Goal: Book appointment/travel/reservation

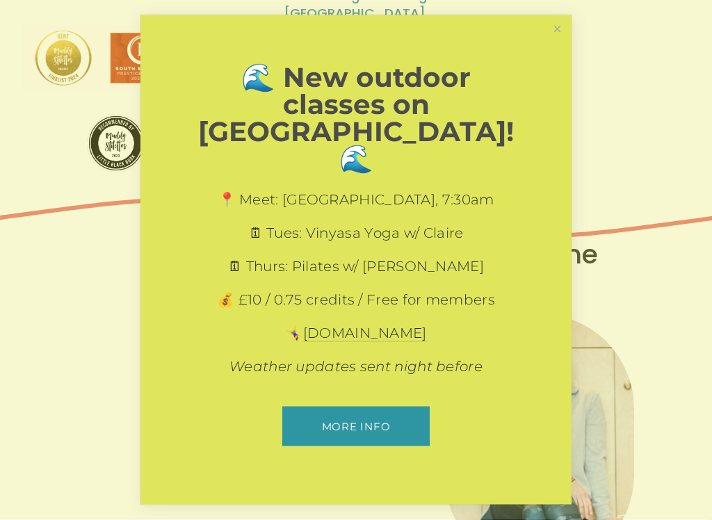
scroll to position [231, 0]
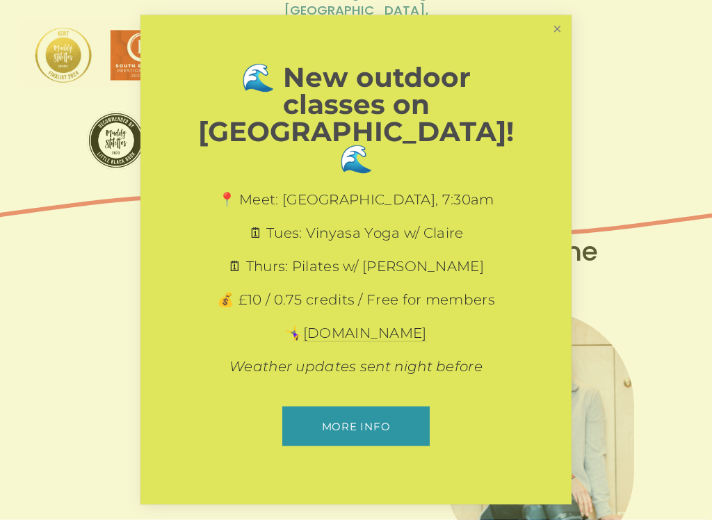
click at [551, 42] on link "Close" at bounding box center [557, 29] width 24 height 24
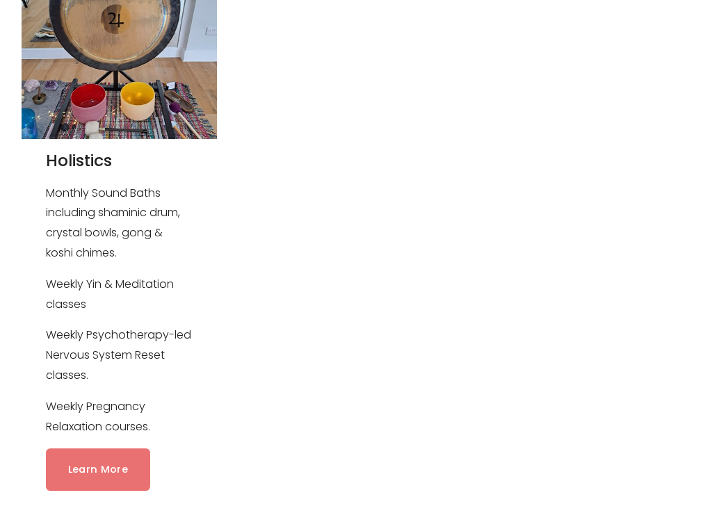
scroll to position [1844, 0]
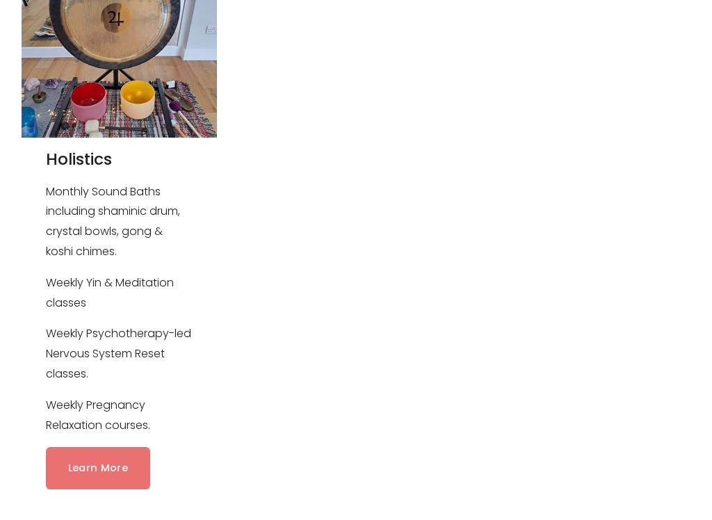
click at [93, 442] on link "Learn More" at bounding box center [98, 468] width 104 height 42
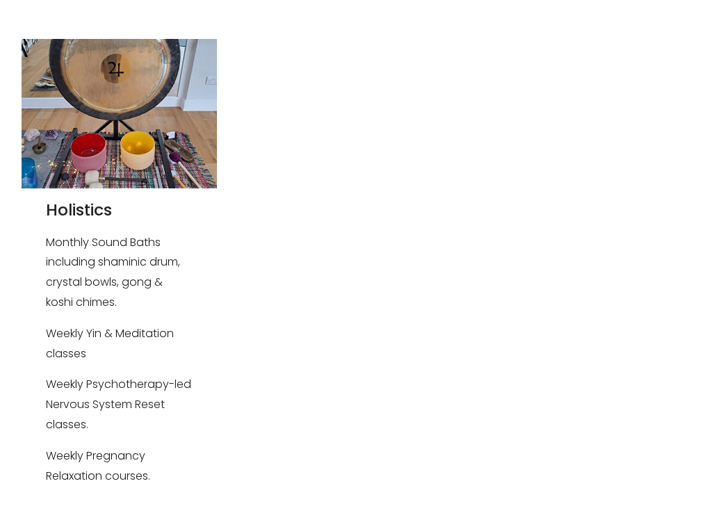
scroll to position [1861, 0]
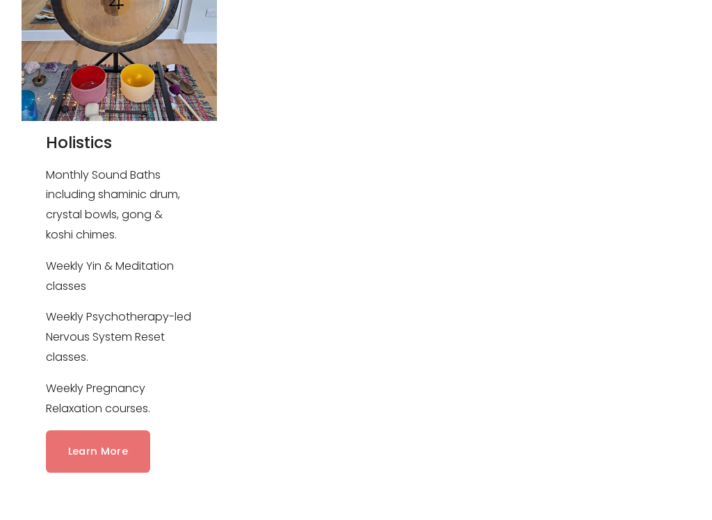
click at [95, 431] on link "Learn More" at bounding box center [98, 452] width 104 height 42
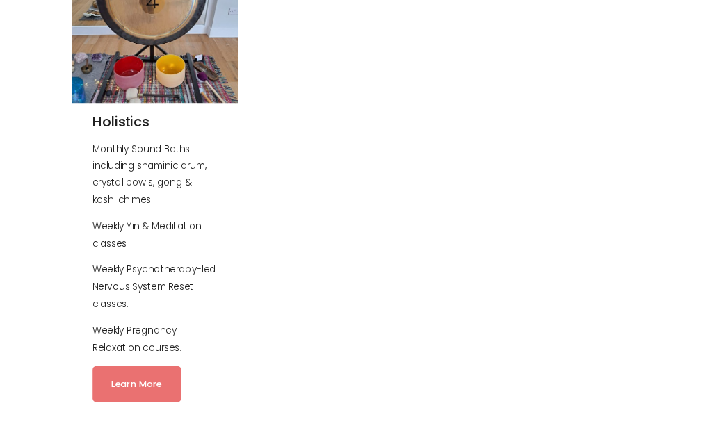
scroll to position [1900, 0]
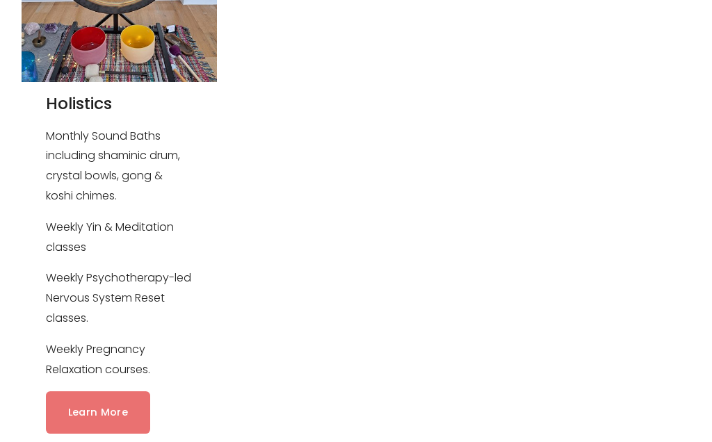
click at [102, 392] on link "Learn More" at bounding box center [98, 413] width 104 height 42
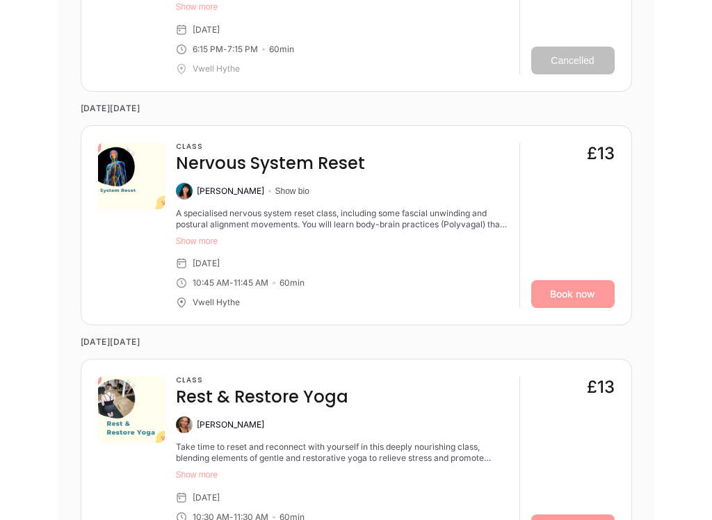
scroll to position [2309, 0]
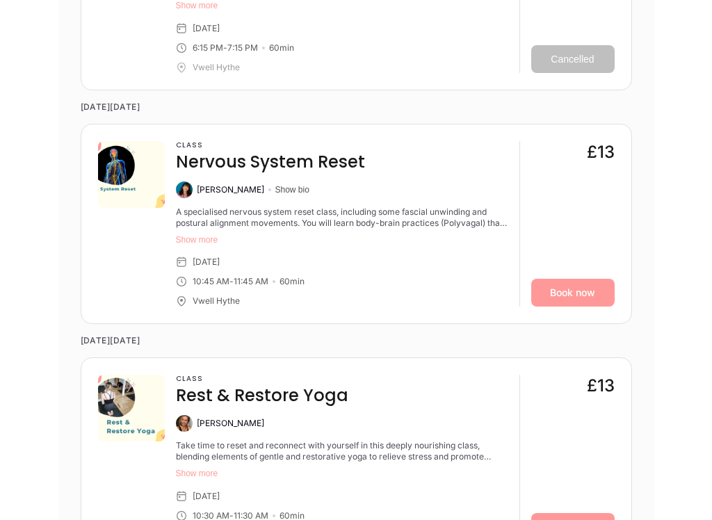
click at [207, 235] on button "Show more" at bounding box center [342, 240] width 333 height 11
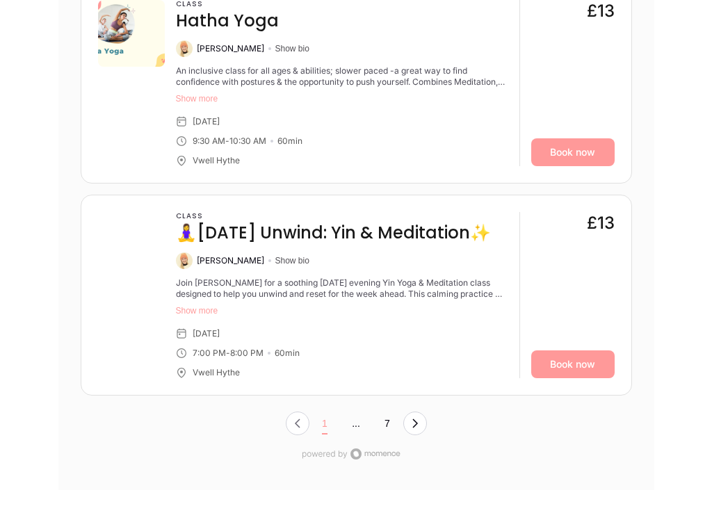
scroll to position [5307, 0]
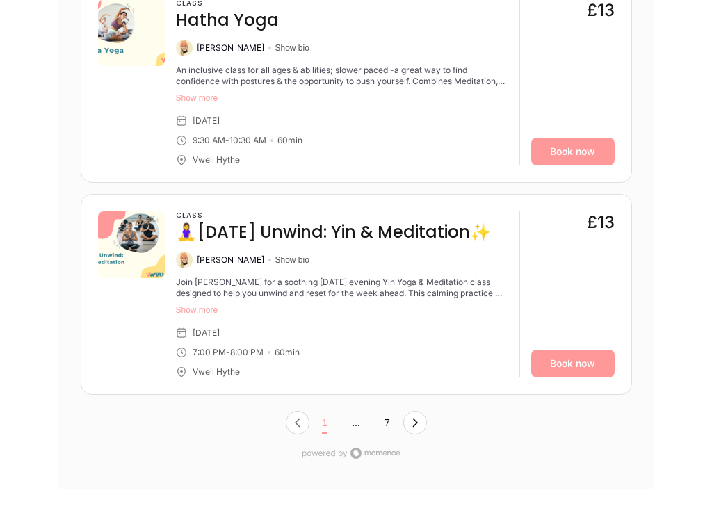
click at [431, 407] on nav "1 ... 7" at bounding box center [357, 423] width 552 height 33
click at [416, 418] on icon "Next Page, Page 0" at bounding box center [415, 423] width 11 height 11
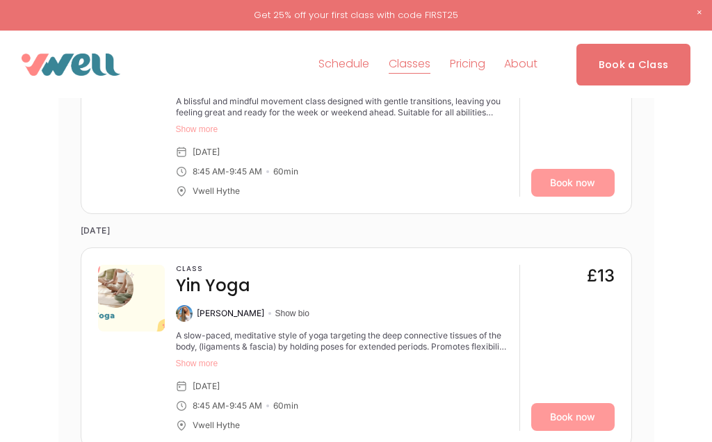
scroll to position [3046, 0]
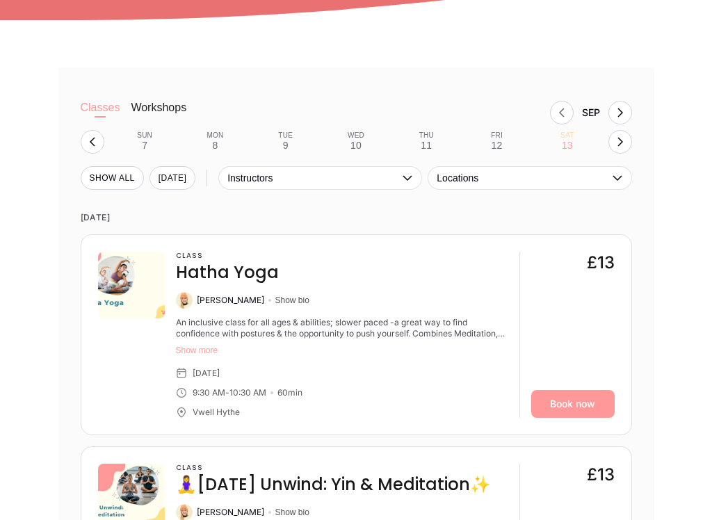
scroll to position [838, 0]
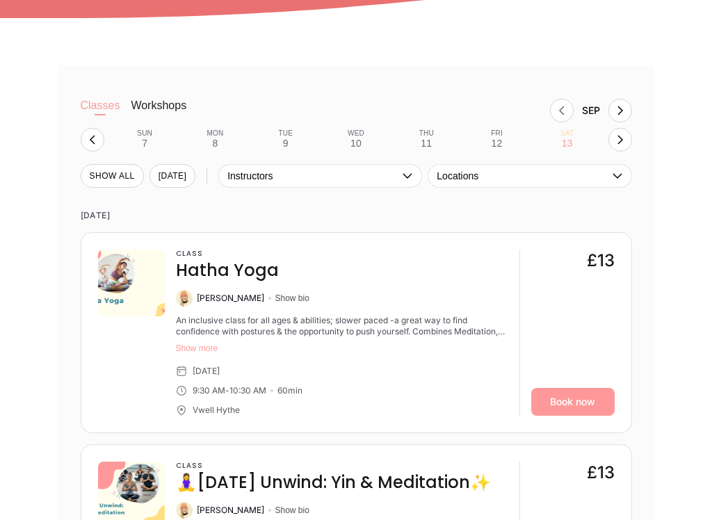
click at [154, 99] on button "Workshops" at bounding box center [159, 113] width 56 height 28
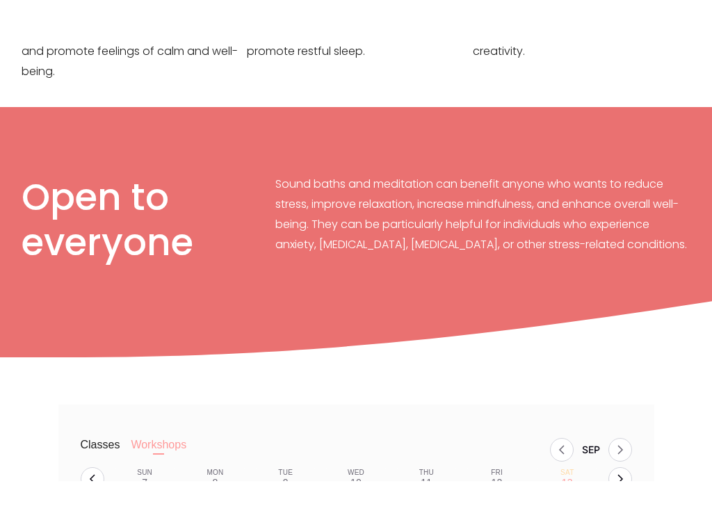
scroll to position [592, 0]
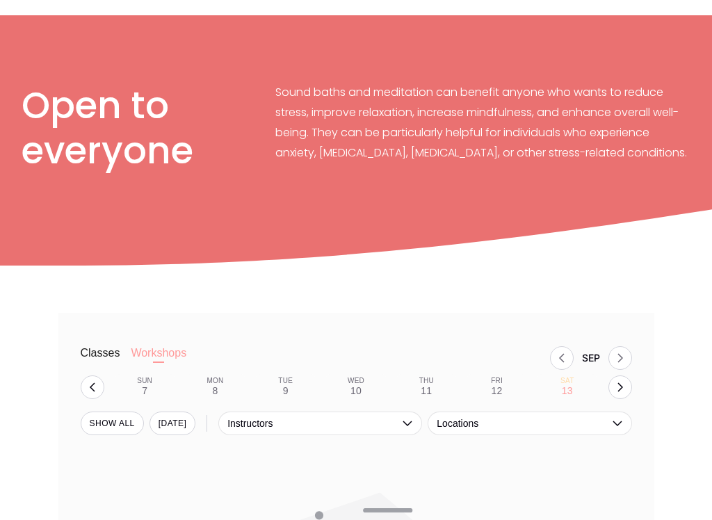
click at [111, 346] on button "Classes" at bounding box center [101, 360] width 40 height 28
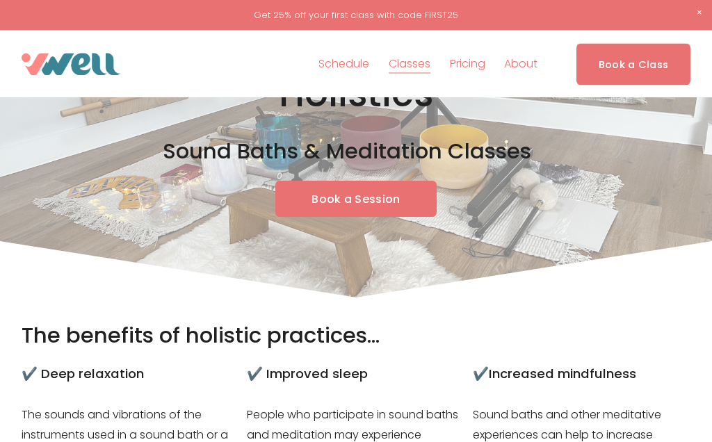
scroll to position [30, 0]
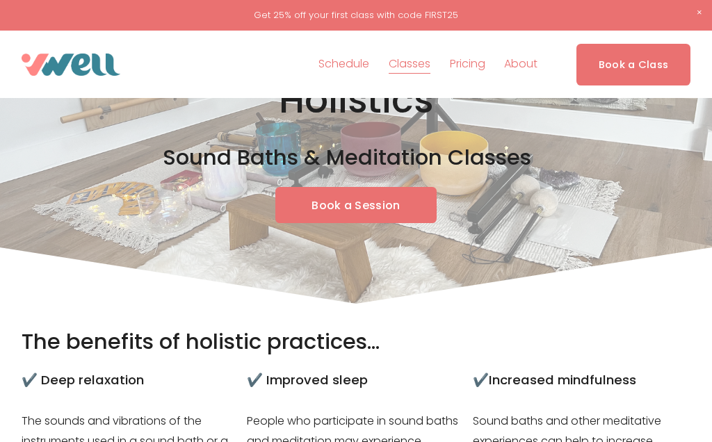
click at [374, 205] on link "Book a Session" at bounding box center [355, 205] width 161 height 36
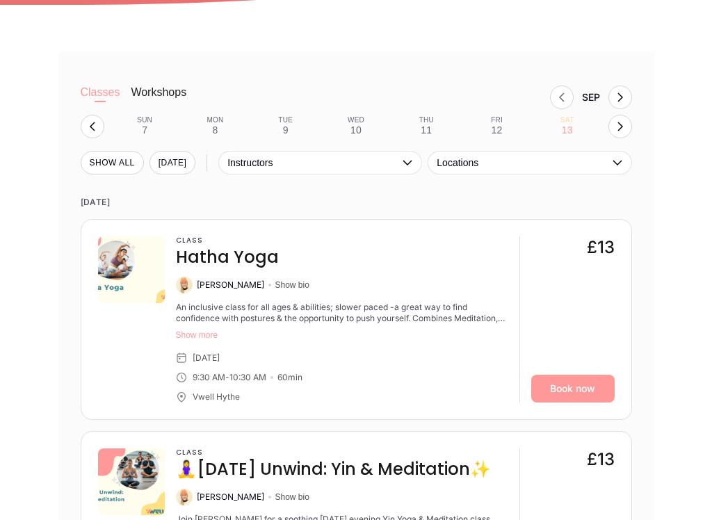
scroll to position [857, 0]
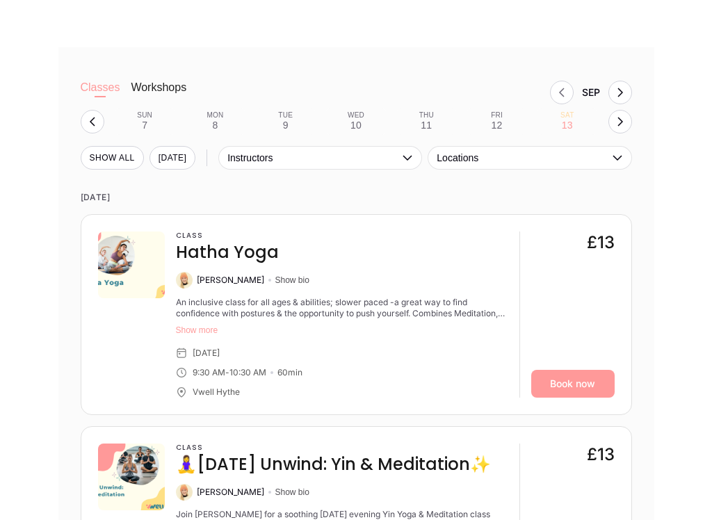
click at [617, 147] on button "Locations" at bounding box center [530, 159] width 204 height 24
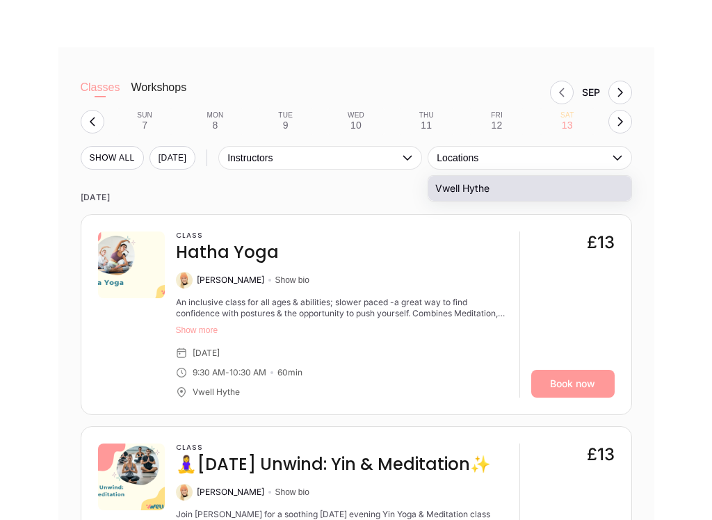
click at [605, 184] on li "Vwell Hythe" at bounding box center [530, 188] width 202 height 25
click at [115, 152] on button "SHOW All" at bounding box center [112, 158] width 63 height 24
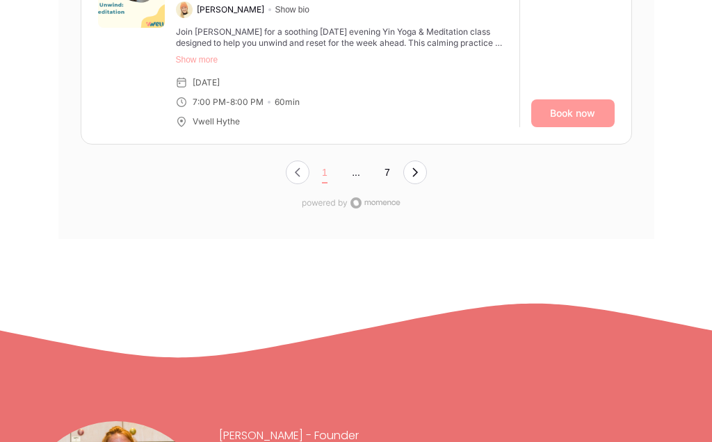
click at [415, 167] on icon "Next Page, Page 0" at bounding box center [415, 172] width 11 height 11
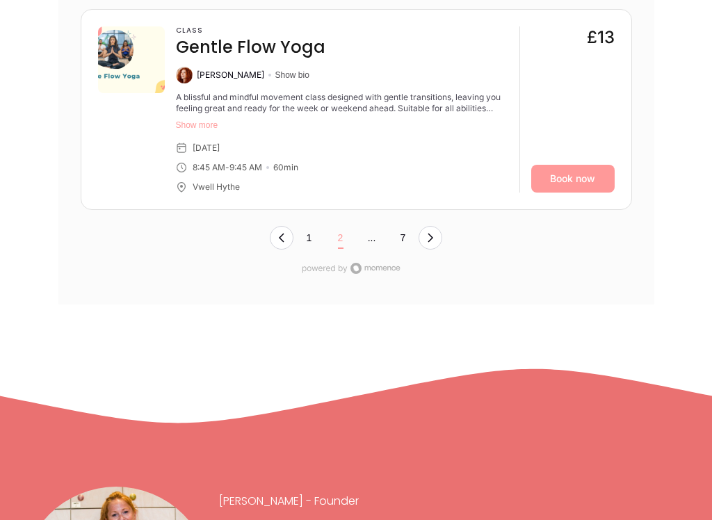
scroll to position [5462, 0]
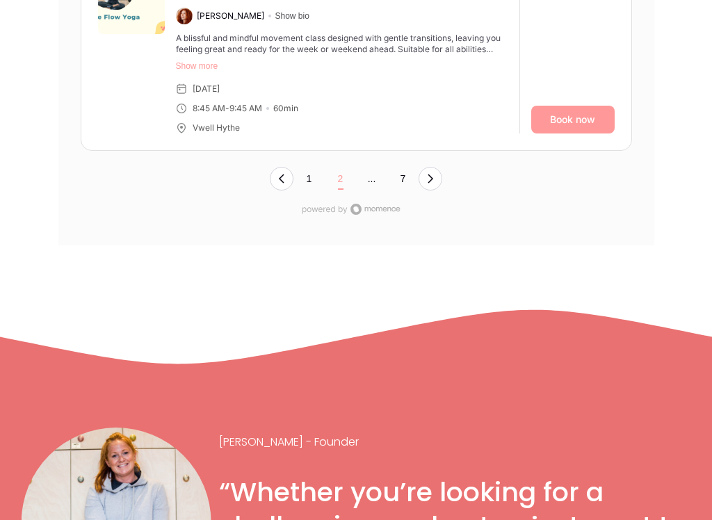
click at [431, 175] on icon "Next Page, Page 1" at bounding box center [431, 179] width 6 height 9
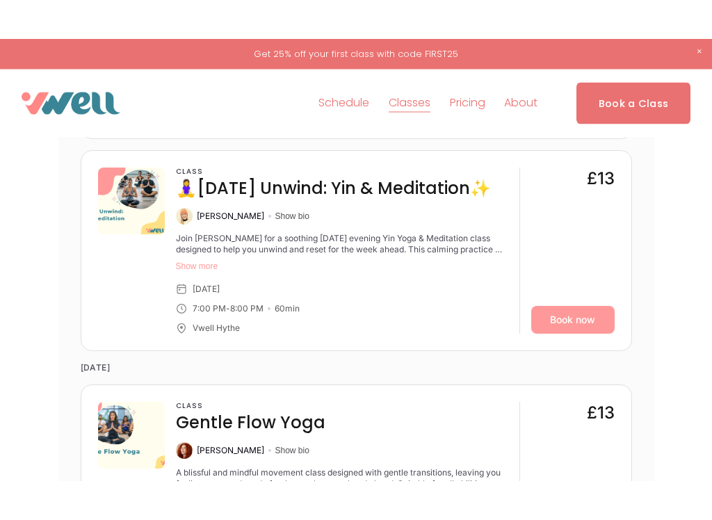
scroll to position [2555, 0]
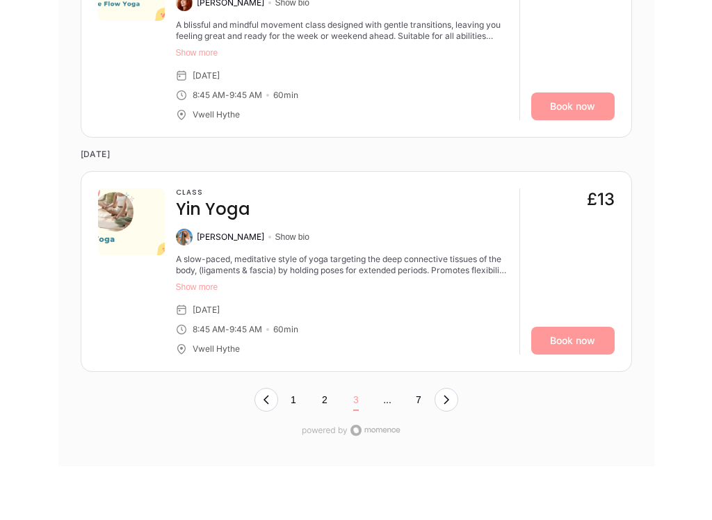
click at [448, 389] on button "Next Page, Page 2" at bounding box center [447, 401] width 24 height 24
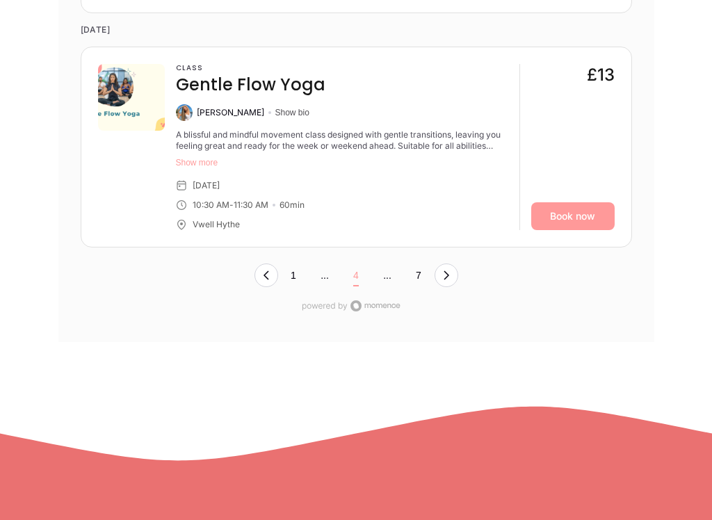
click at [451, 271] on icon "Next Page, Page 3" at bounding box center [446, 276] width 11 height 11
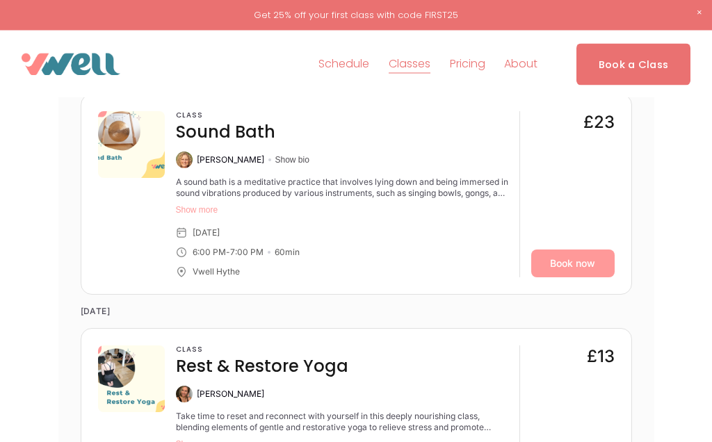
scroll to position [1892, 0]
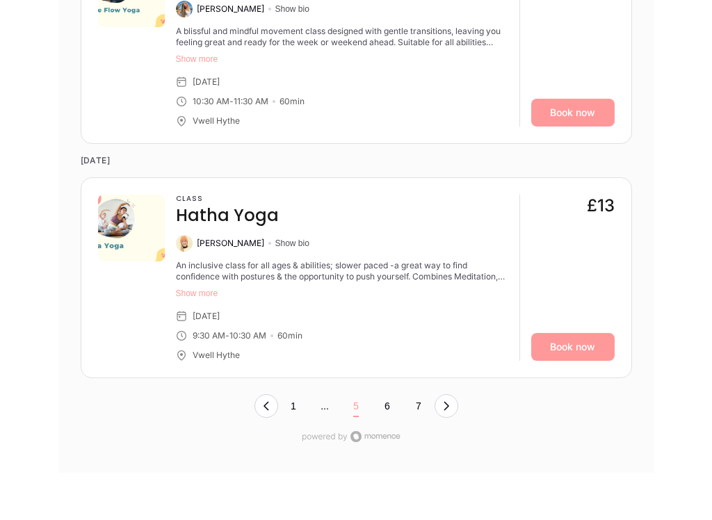
click at [456, 394] on button "Next Page, Page 4" at bounding box center [447, 406] width 24 height 24
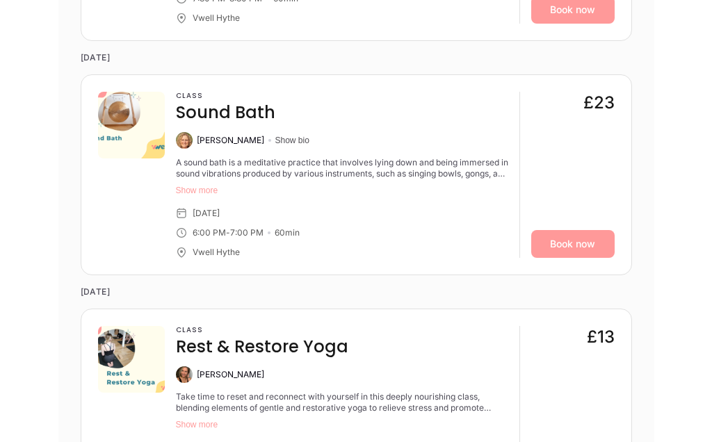
scroll to position [3058, 0]
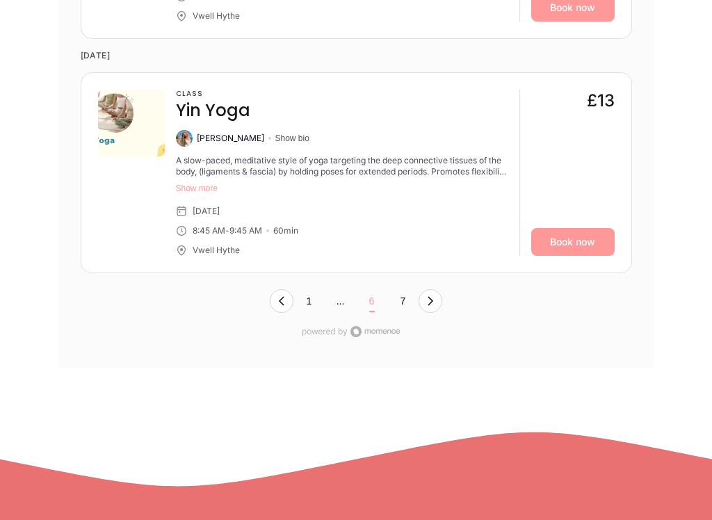
click at [434, 289] on button "Next Page, Page 5" at bounding box center [431, 301] width 24 height 24
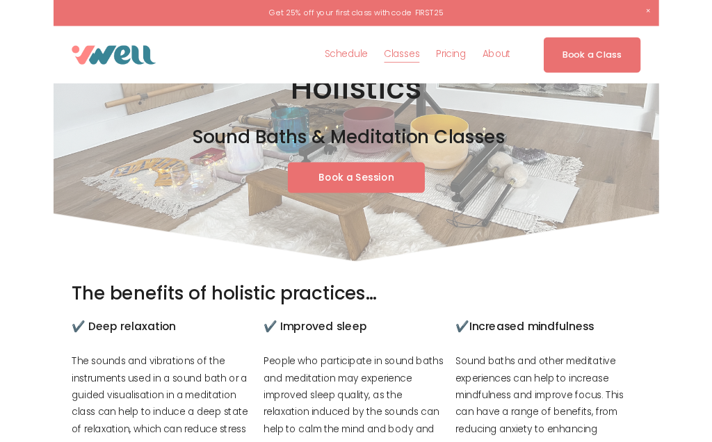
scroll to position [0, 0]
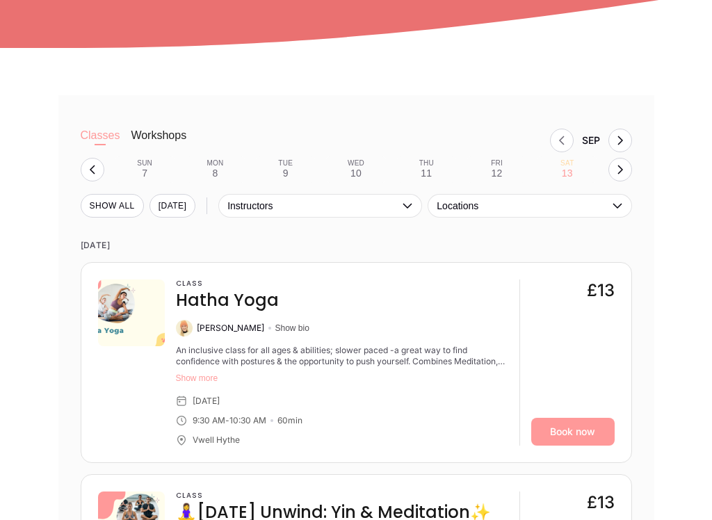
scroll to position [810, 0]
click at [164, 196] on button "[DATE]" at bounding box center [173, 205] width 47 height 24
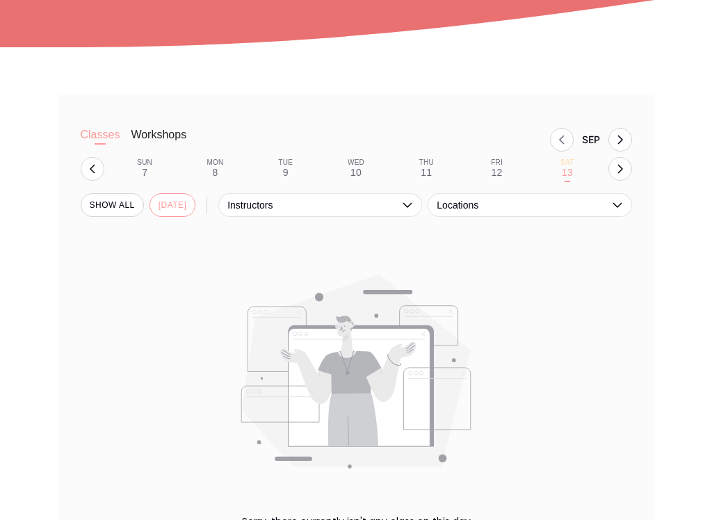
click at [118, 200] on button "SHOW All" at bounding box center [112, 205] width 63 height 24
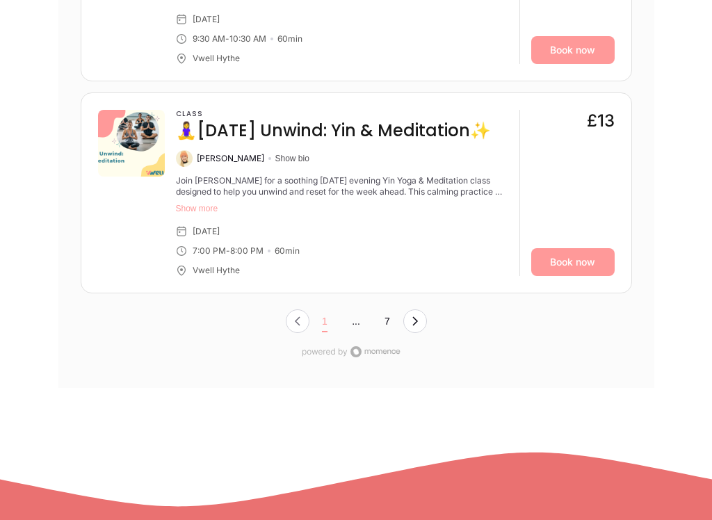
scroll to position [5333, 0]
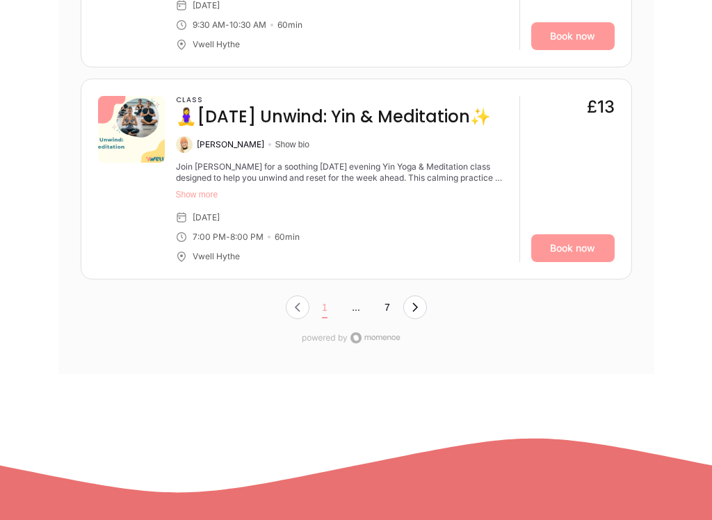
click at [424, 296] on button "Next Page, Page 0" at bounding box center [415, 308] width 24 height 24
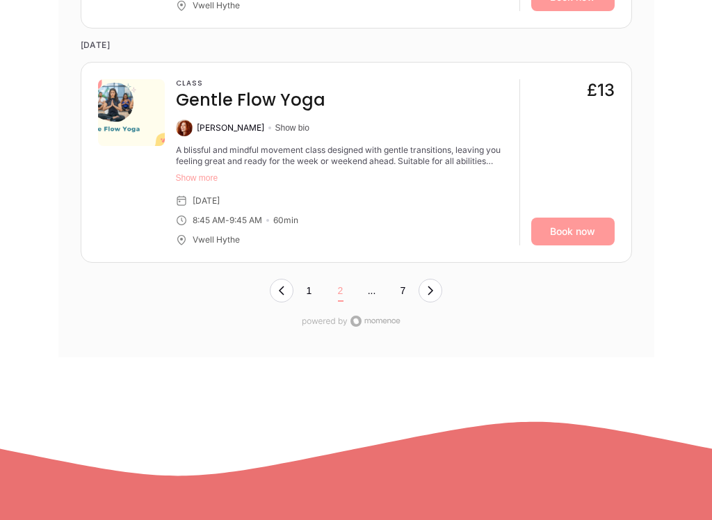
click at [442, 280] on button "Next Page, Page 1" at bounding box center [431, 292] width 24 height 24
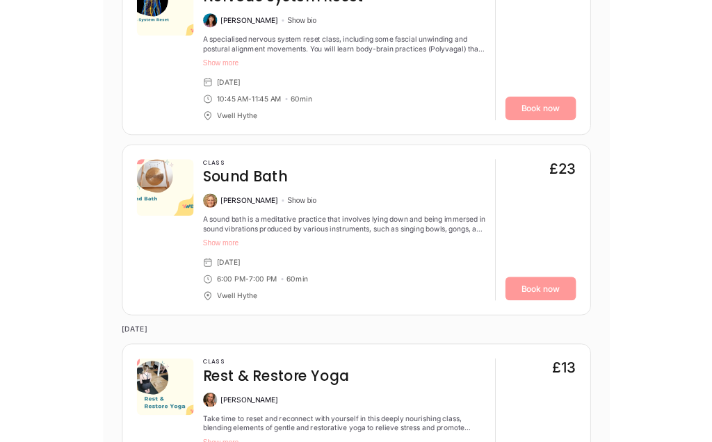
scroll to position [3857, 0]
